Goal: Use online tool/utility

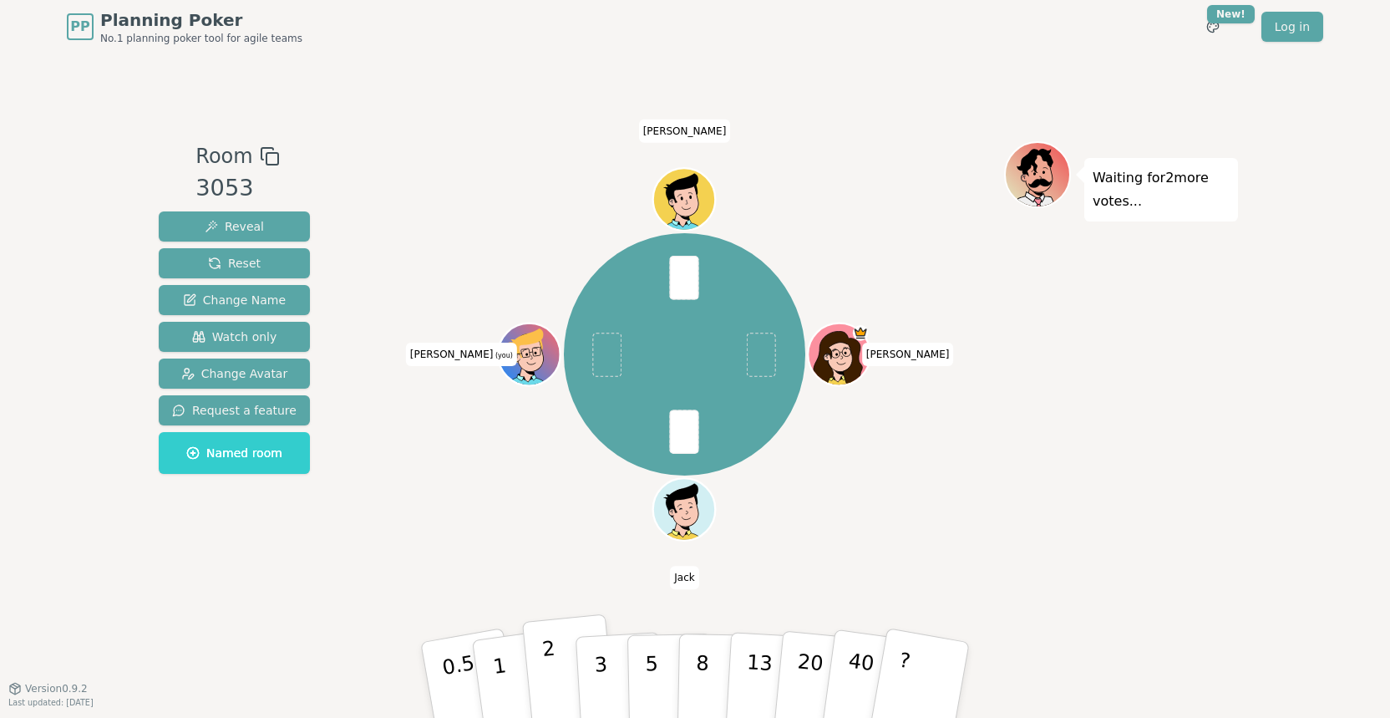
click at [546, 668] on p "2" at bounding box center [552, 682] width 22 height 91
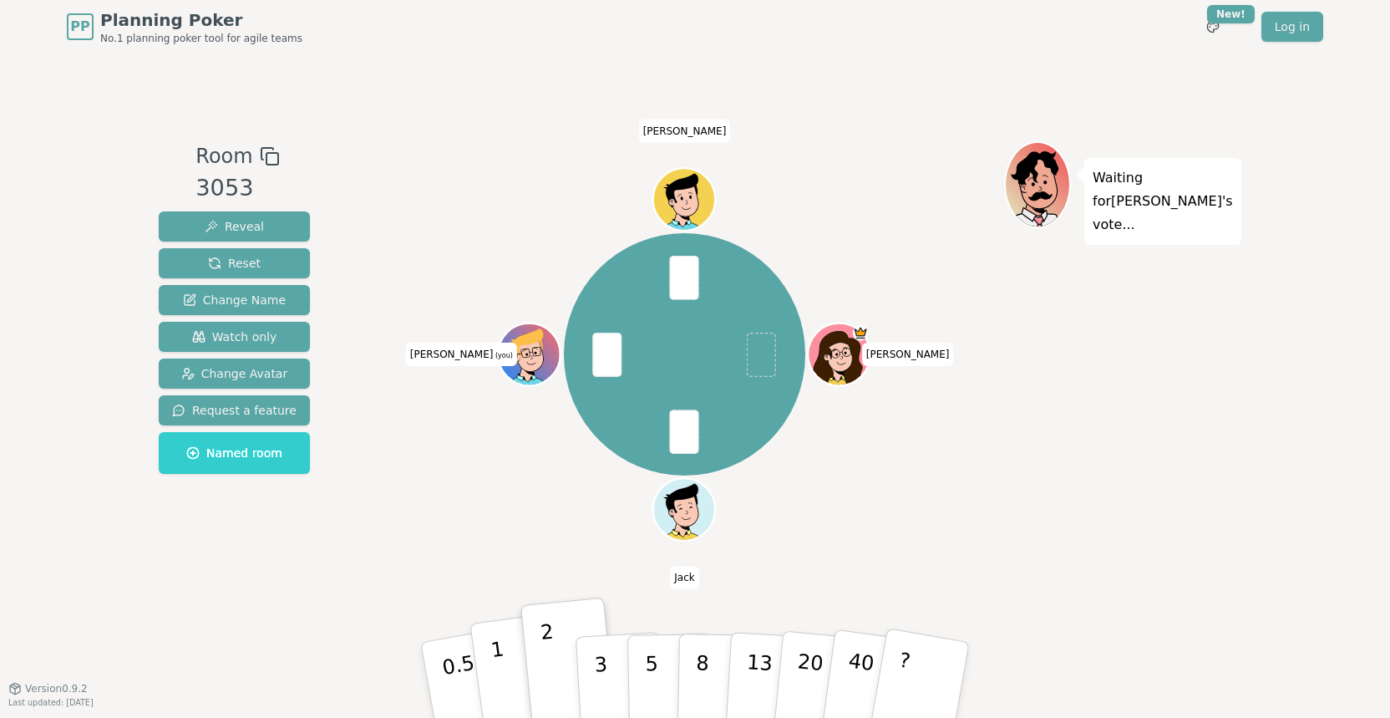
click at [491, 661] on button "1" at bounding box center [519, 679] width 99 height 135
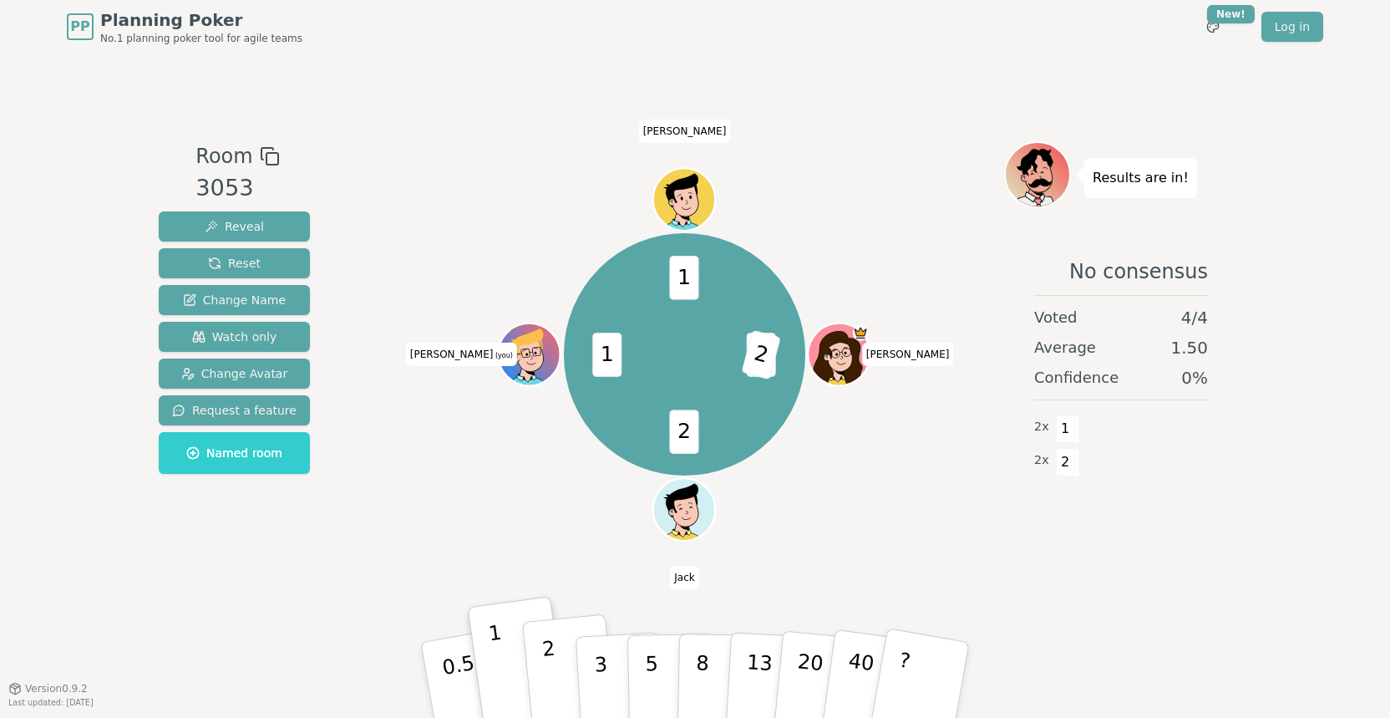
click at [541, 670] on button "2" at bounding box center [569, 680] width 95 height 133
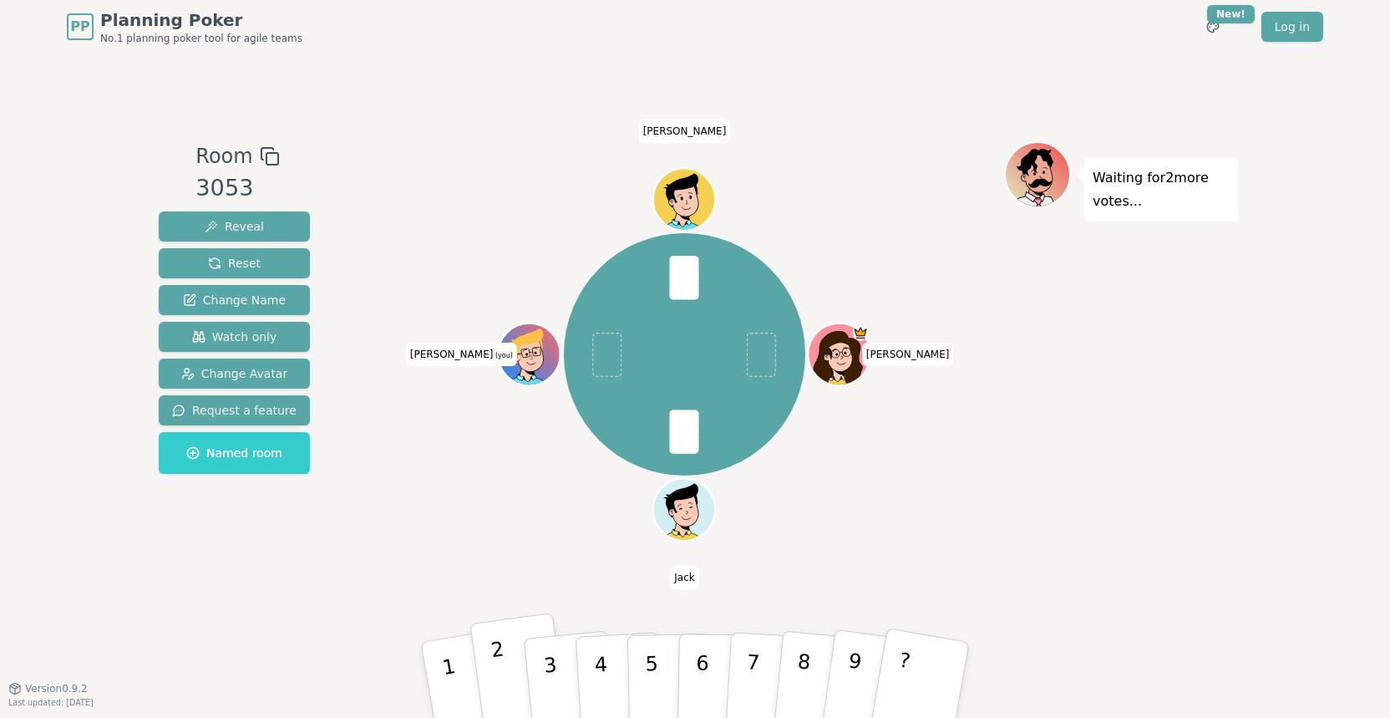
click at [507, 662] on button "2" at bounding box center [519, 679] width 99 height 135
click at [495, 677] on p "2" at bounding box center [502, 682] width 25 height 91
click at [514, 644] on button "2" at bounding box center [519, 679] width 99 height 135
click at [547, 671] on p "3" at bounding box center [552, 682] width 22 height 91
click at [492, 701] on button "2" at bounding box center [519, 679] width 99 height 135
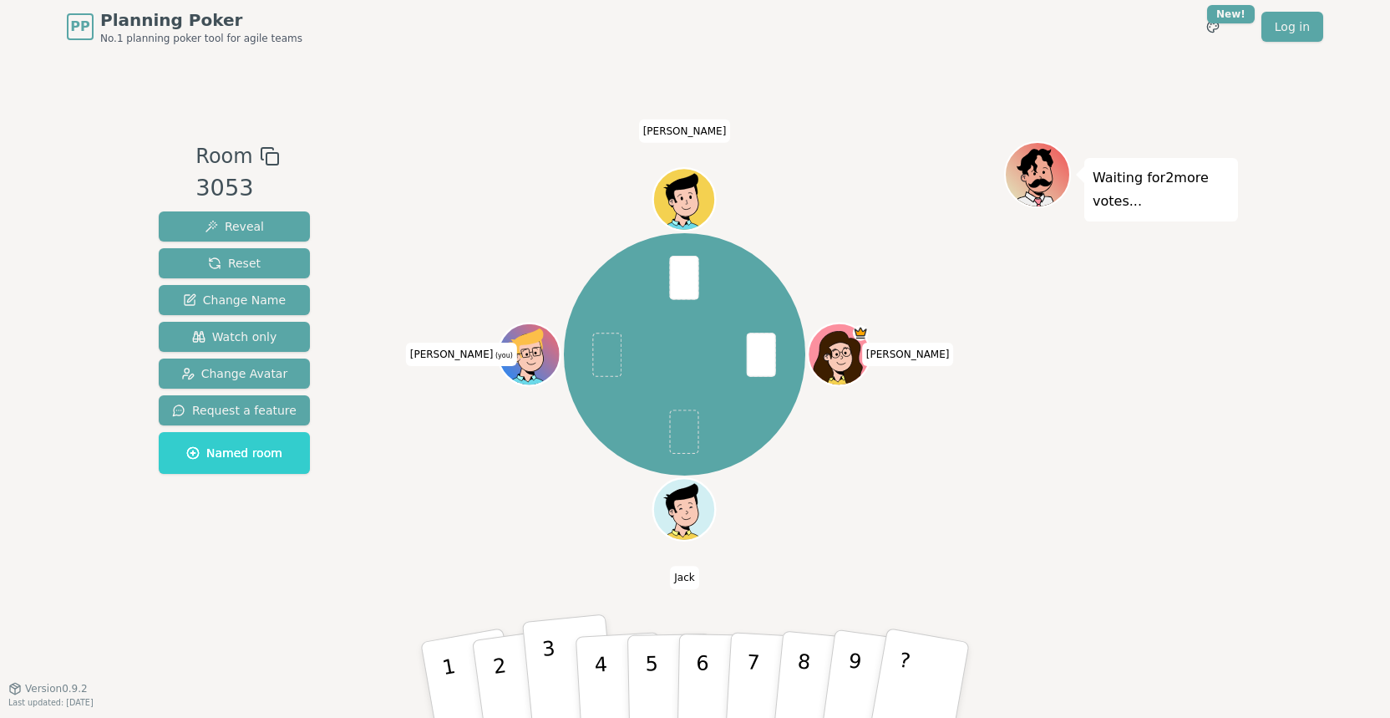
click at [546, 673] on p "3" at bounding box center [552, 682] width 22 height 91
click at [562, 667] on button "3" at bounding box center [569, 680] width 95 height 133
